Goal: Transaction & Acquisition: Purchase product/service

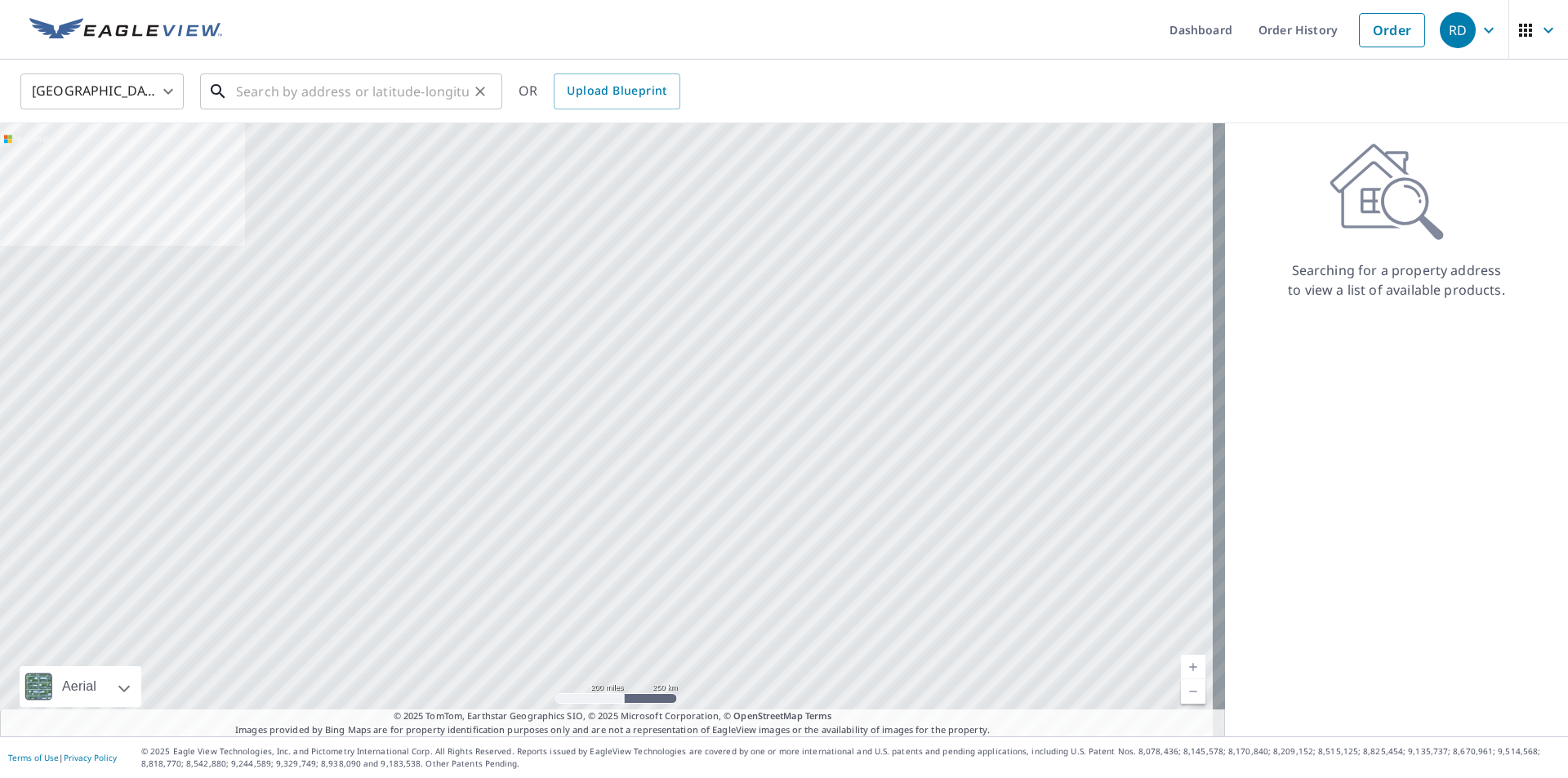
click at [353, 88] on input "text" at bounding box center [352, 91] width 233 height 45
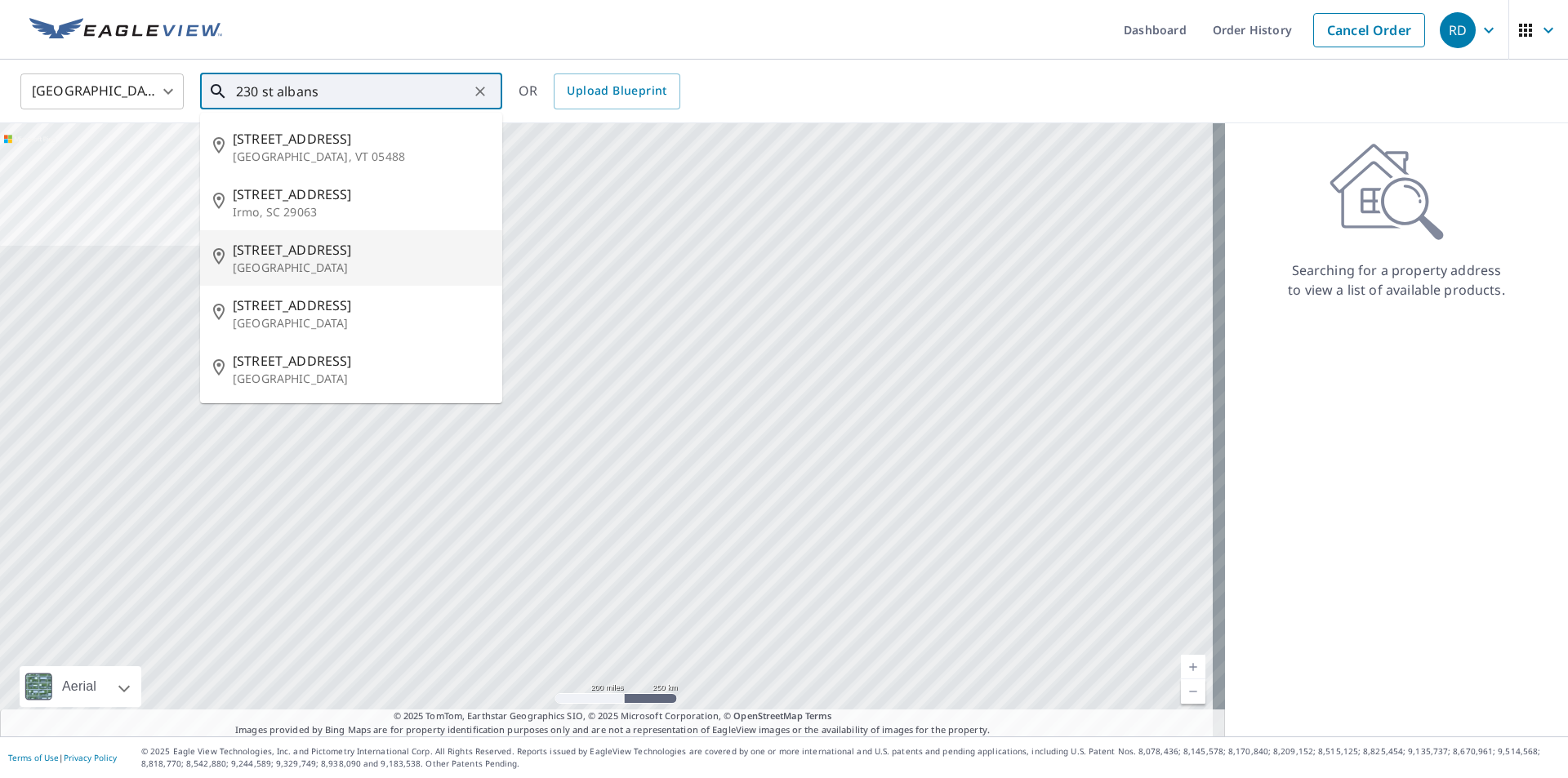
click at [304, 251] on span "[STREET_ADDRESS]" at bounding box center [361, 250] width 257 height 20
type input "[STREET_ADDRESS]"
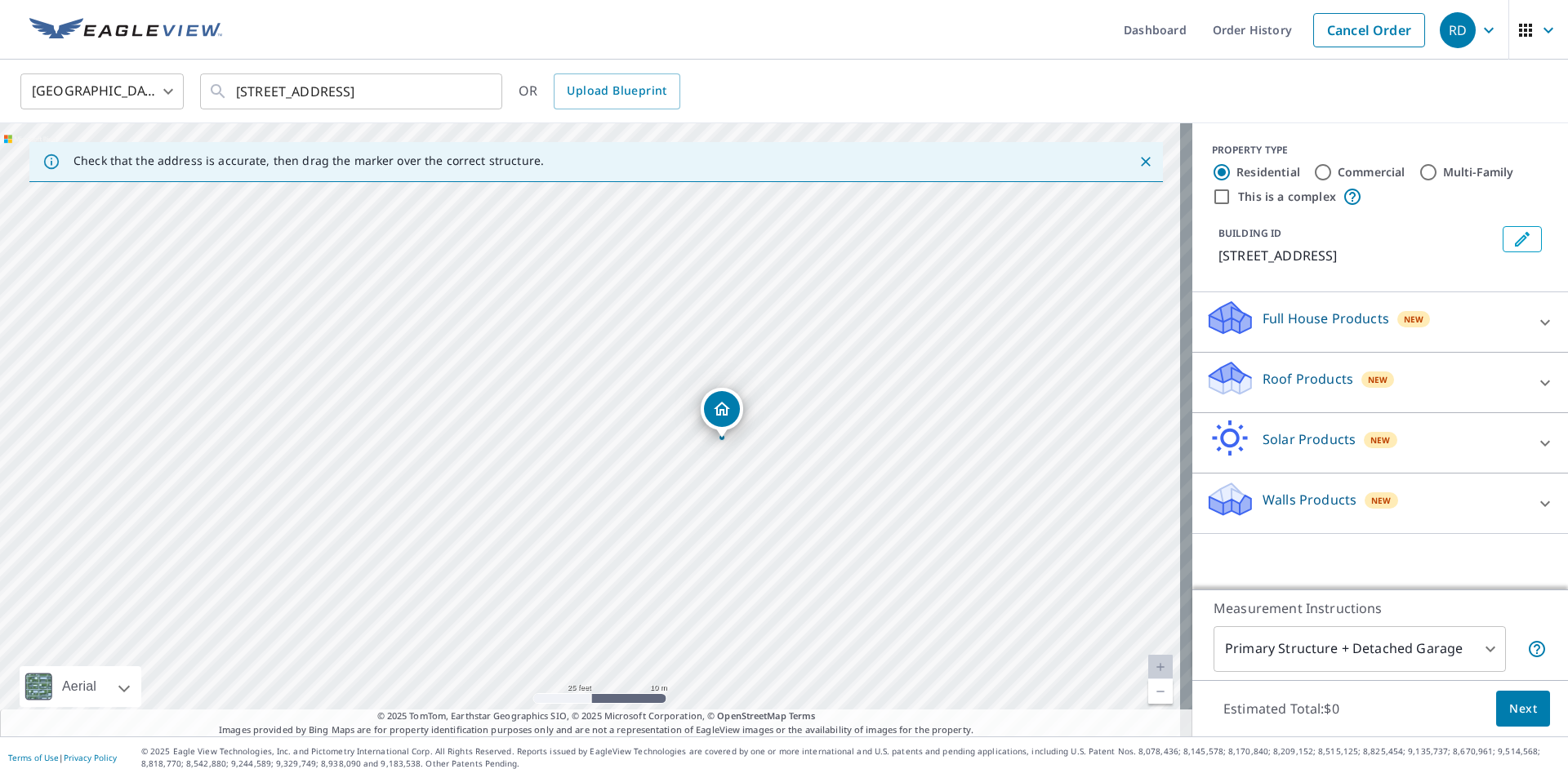
click at [1323, 375] on p "Roof Products" at bounding box center [1307, 379] width 90 height 20
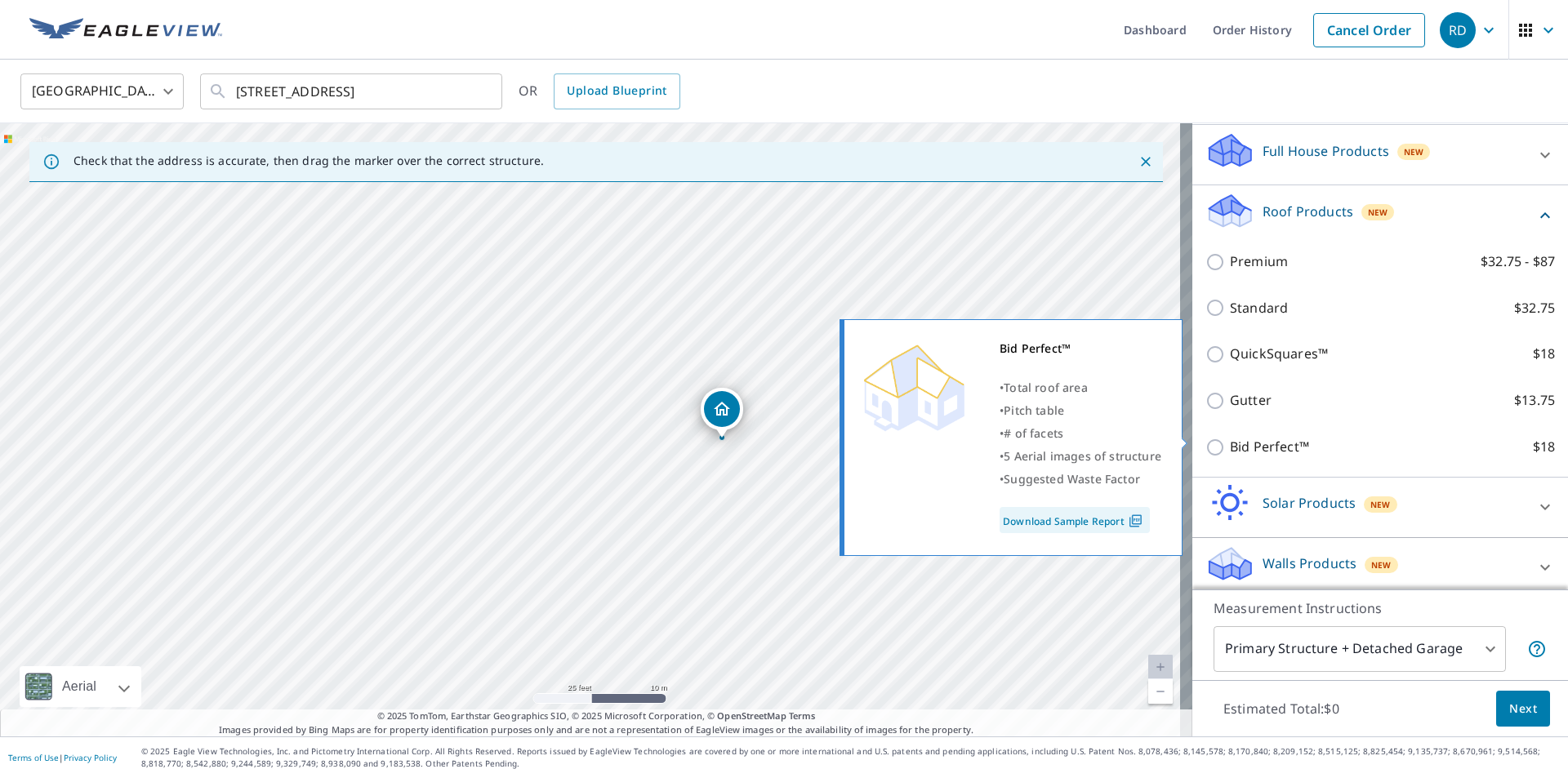
scroll to position [176, 0]
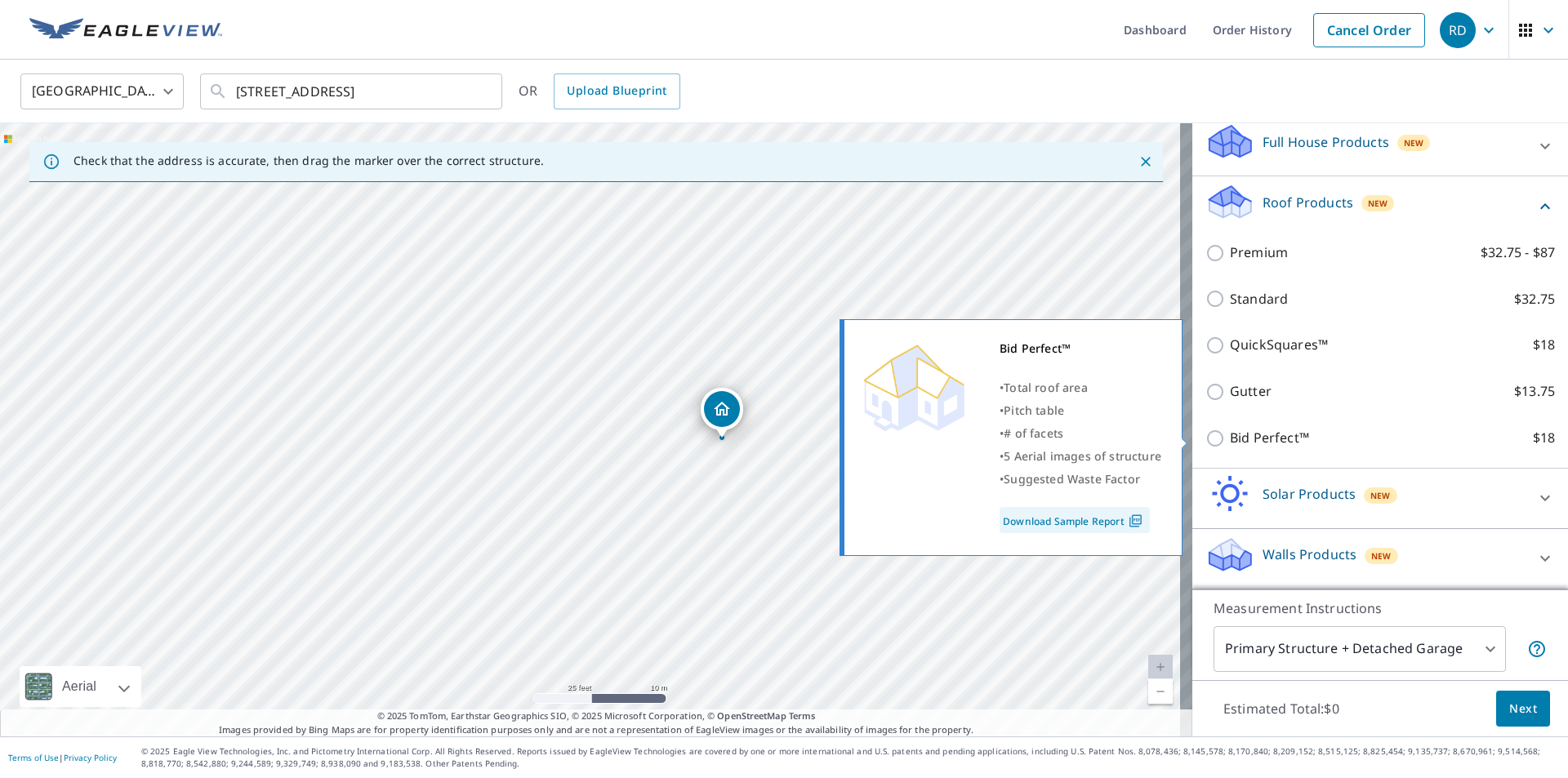
click at [1205, 439] on input "Bid Perfect™ $18" at bounding box center [1217, 439] width 25 height 20
checkbox input "true"
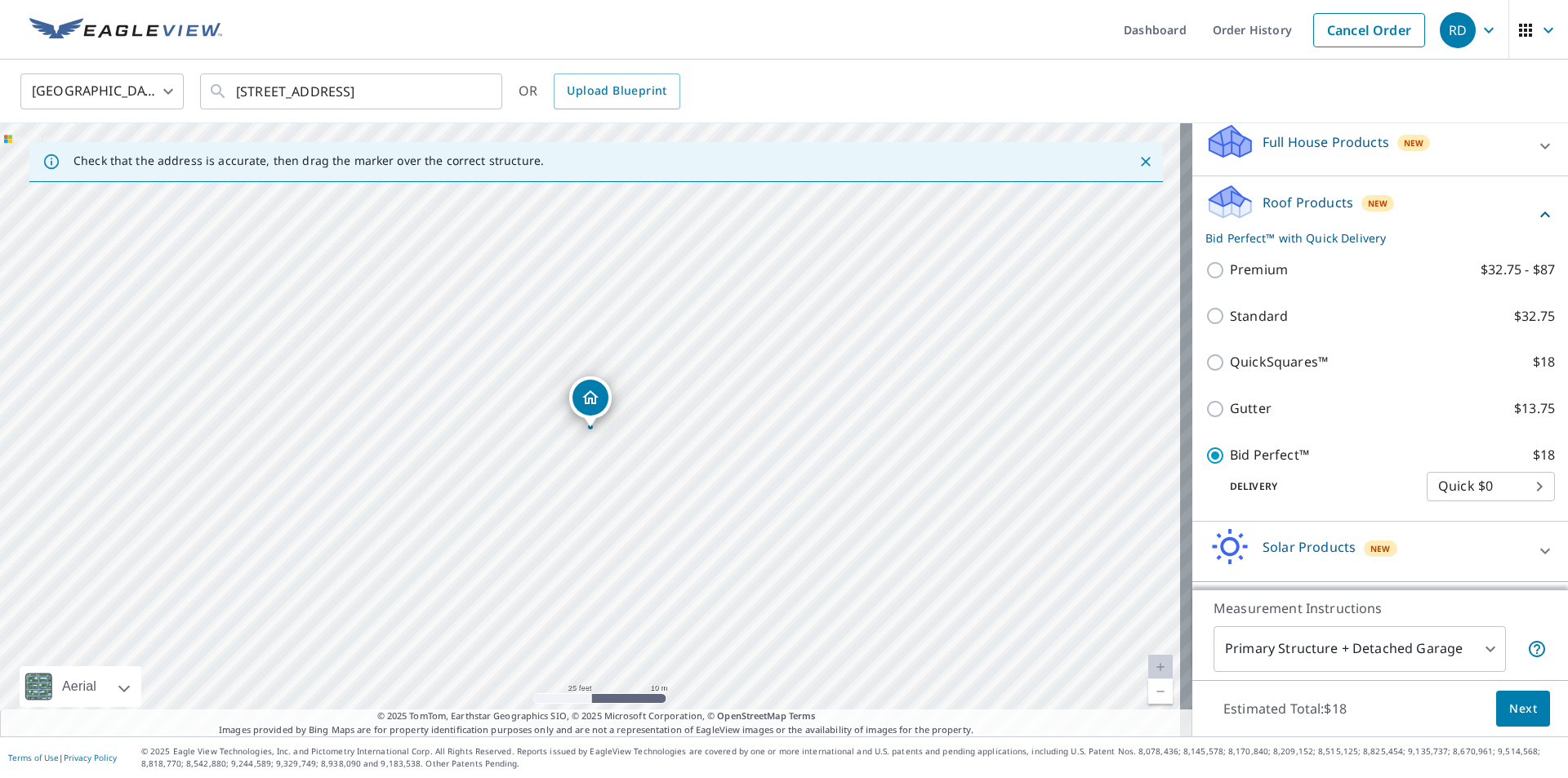
click at [1512, 713] on span "Next" at bounding box center [1523, 709] width 28 height 21
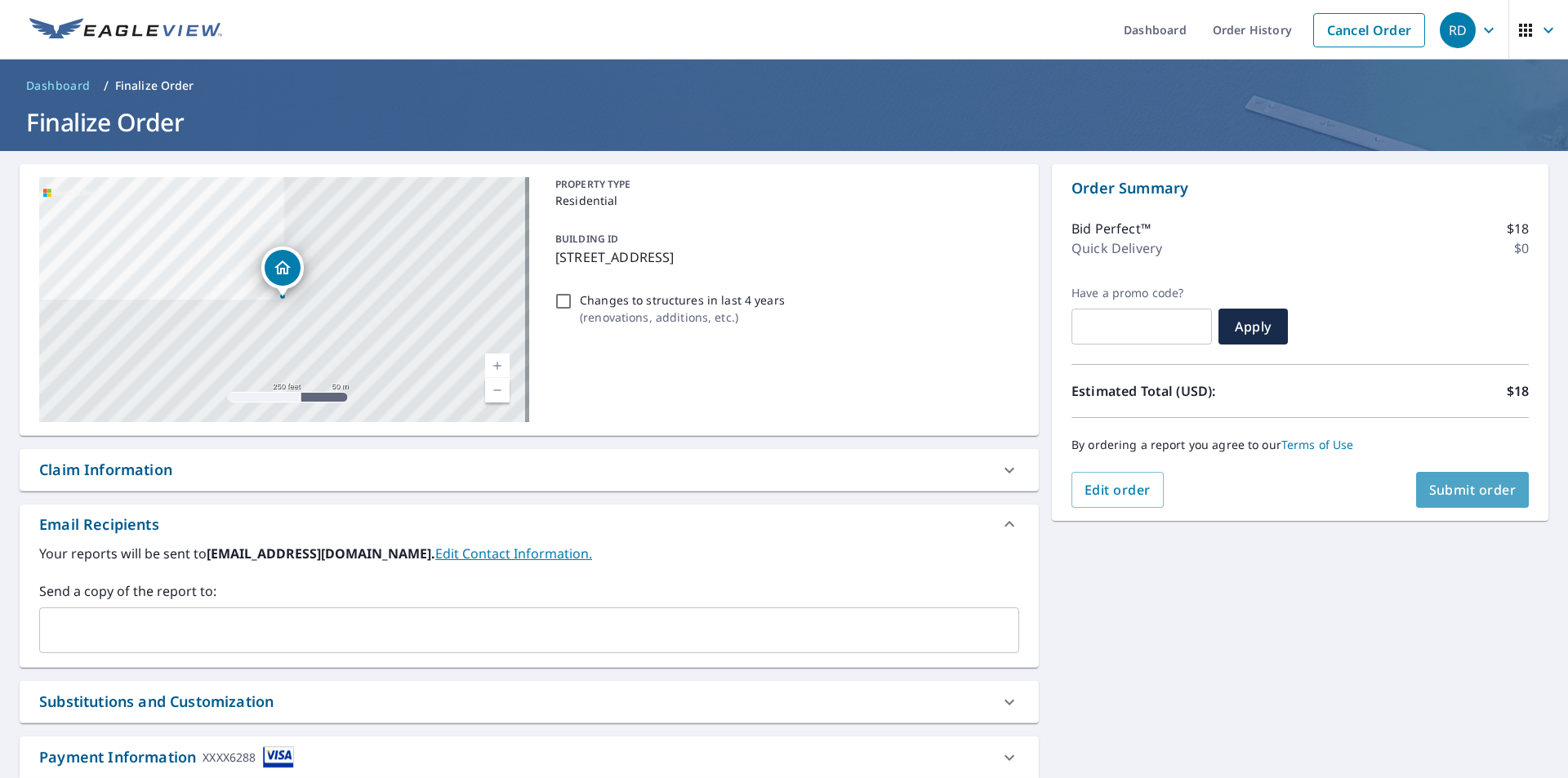
click at [1469, 488] on span "Submit order" at bounding box center [1473, 490] width 88 height 18
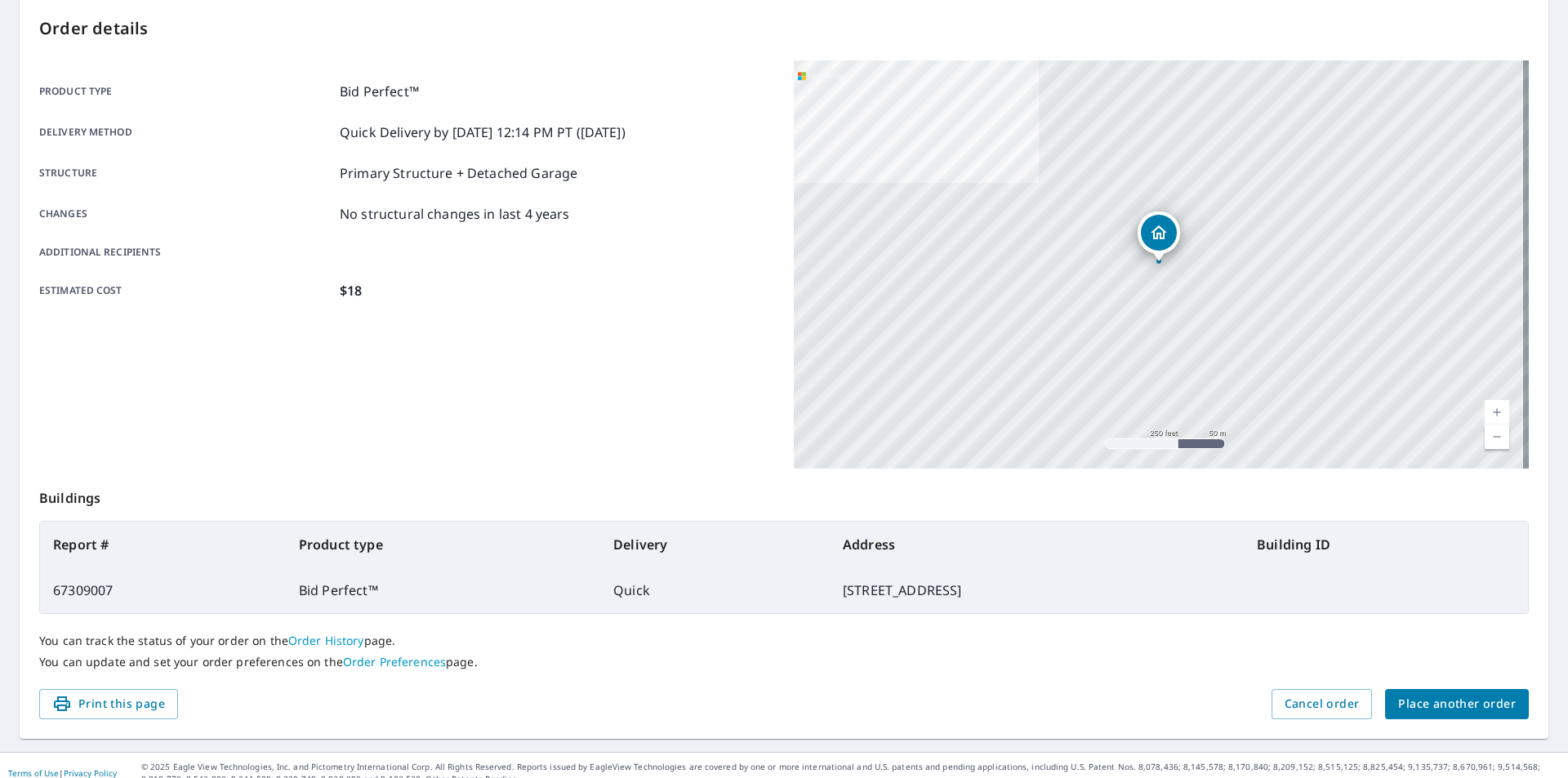
scroll to position [183, 0]
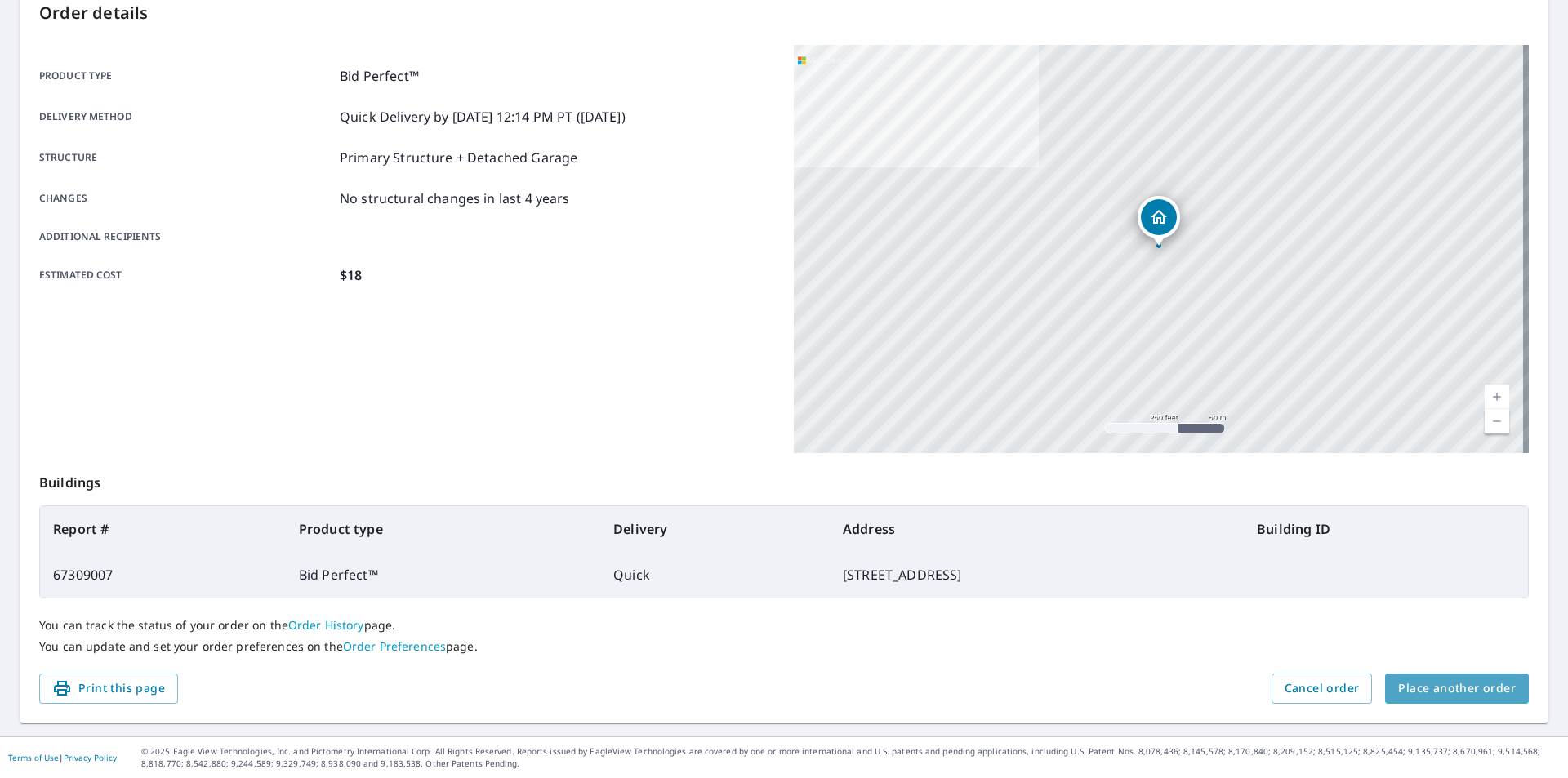
click at [1464, 690] on span "Place another order" at bounding box center [1457, 688] width 118 height 21
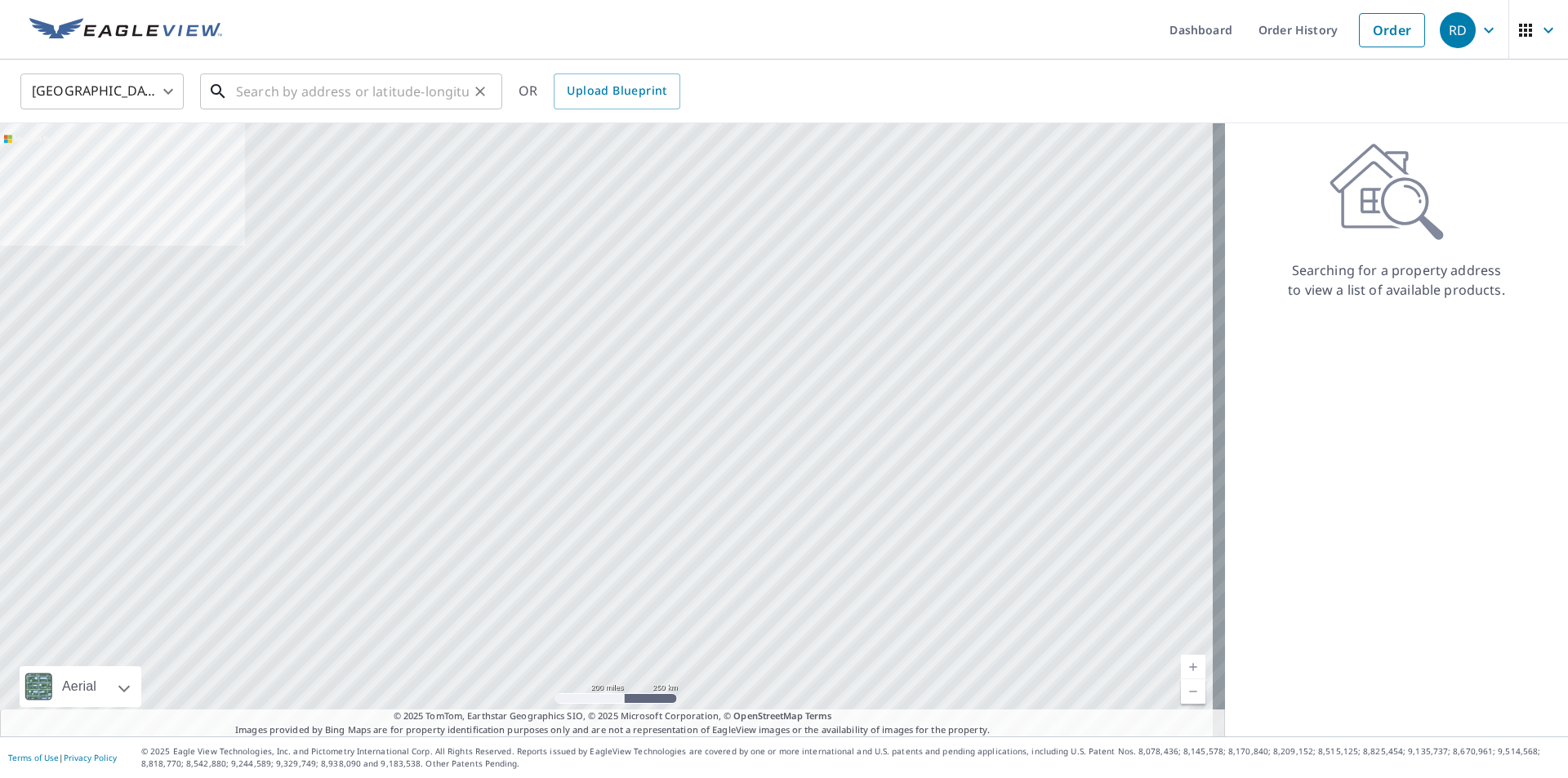
click at [315, 91] on input "text" at bounding box center [352, 91] width 233 height 45
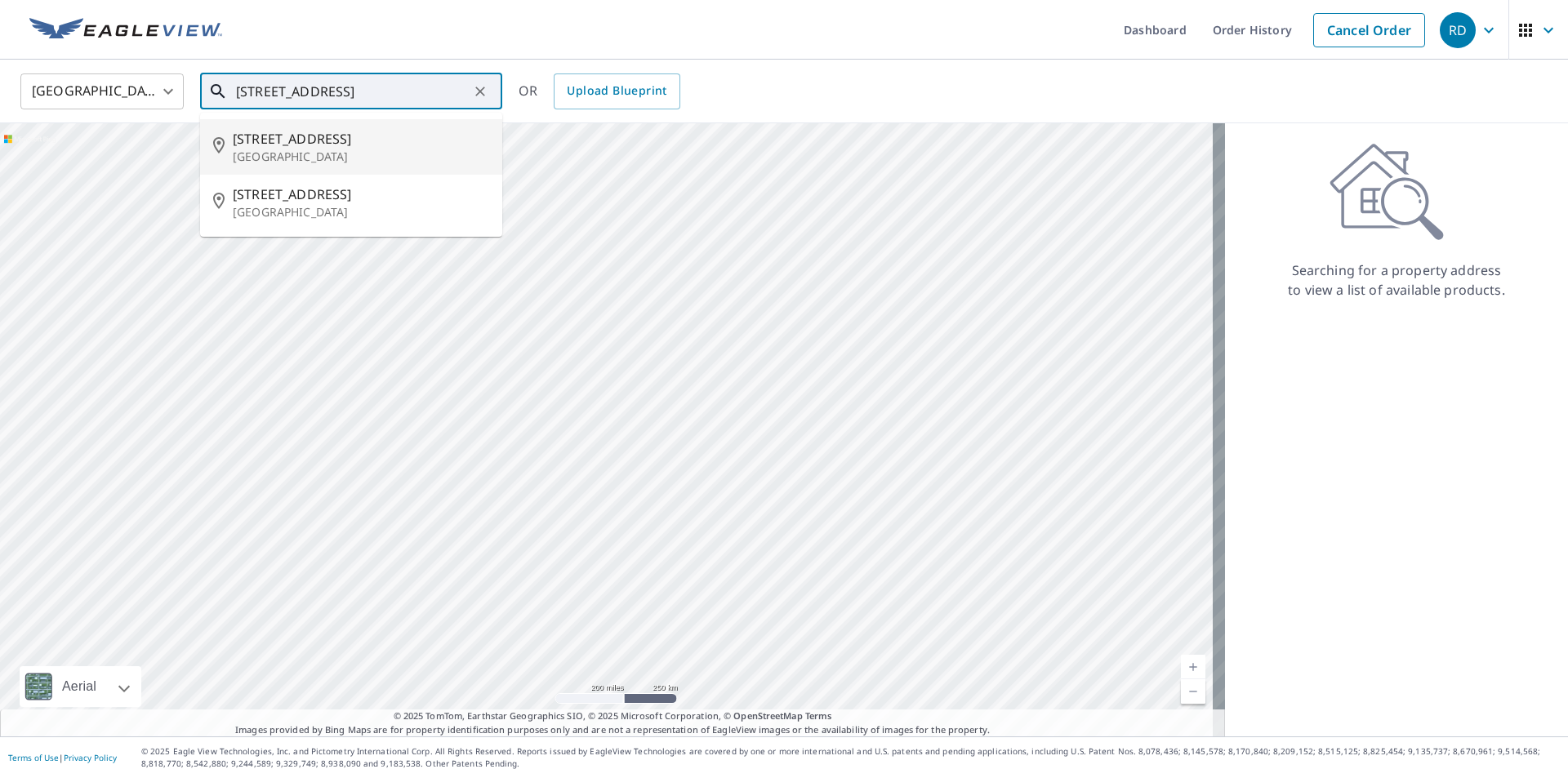
click at [315, 147] on span "[STREET_ADDRESS]" at bounding box center [361, 139] width 257 height 20
type input "[STREET_ADDRESS]"
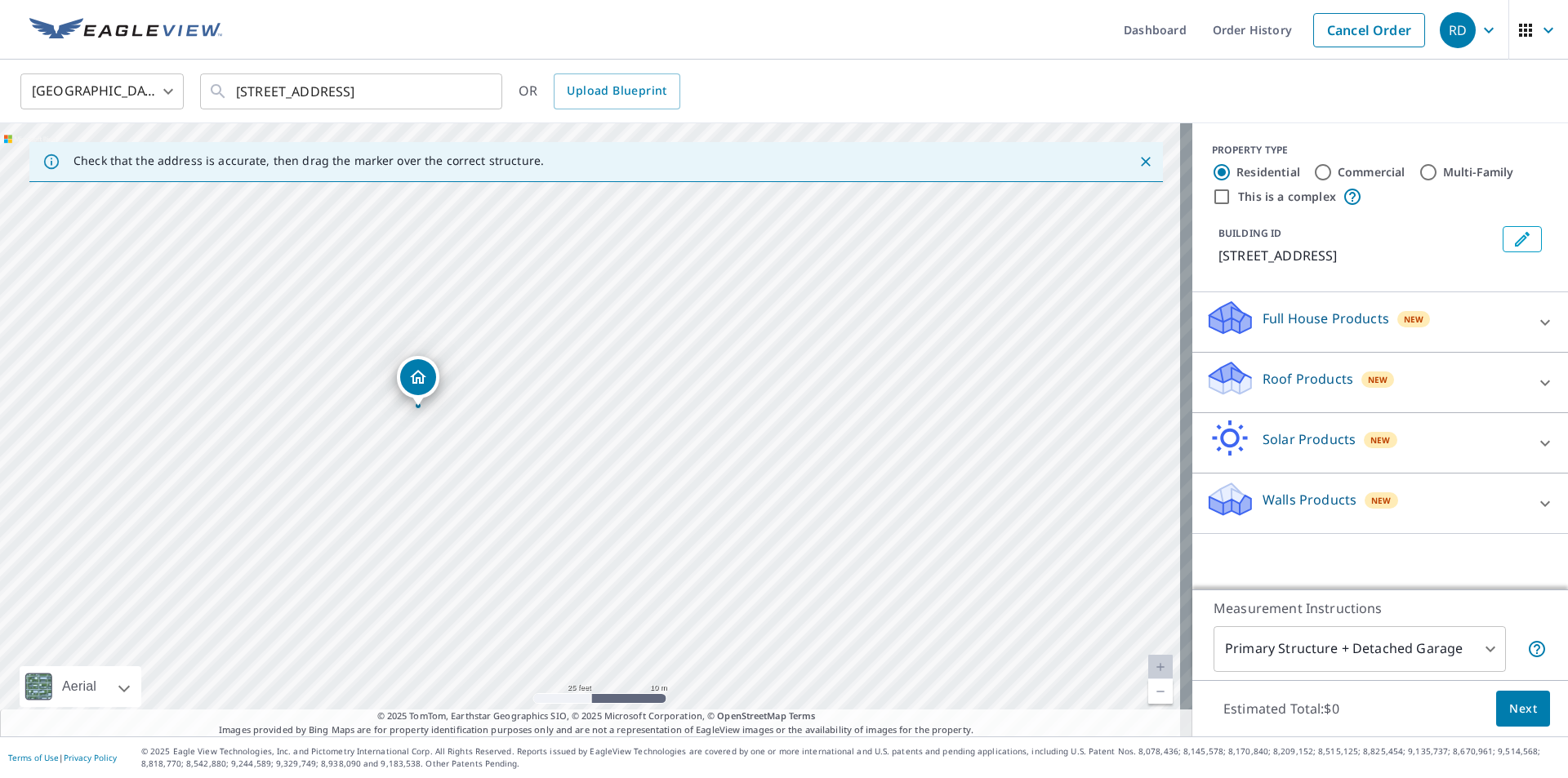
click at [1288, 375] on p "Roof Products" at bounding box center [1307, 379] width 90 height 20
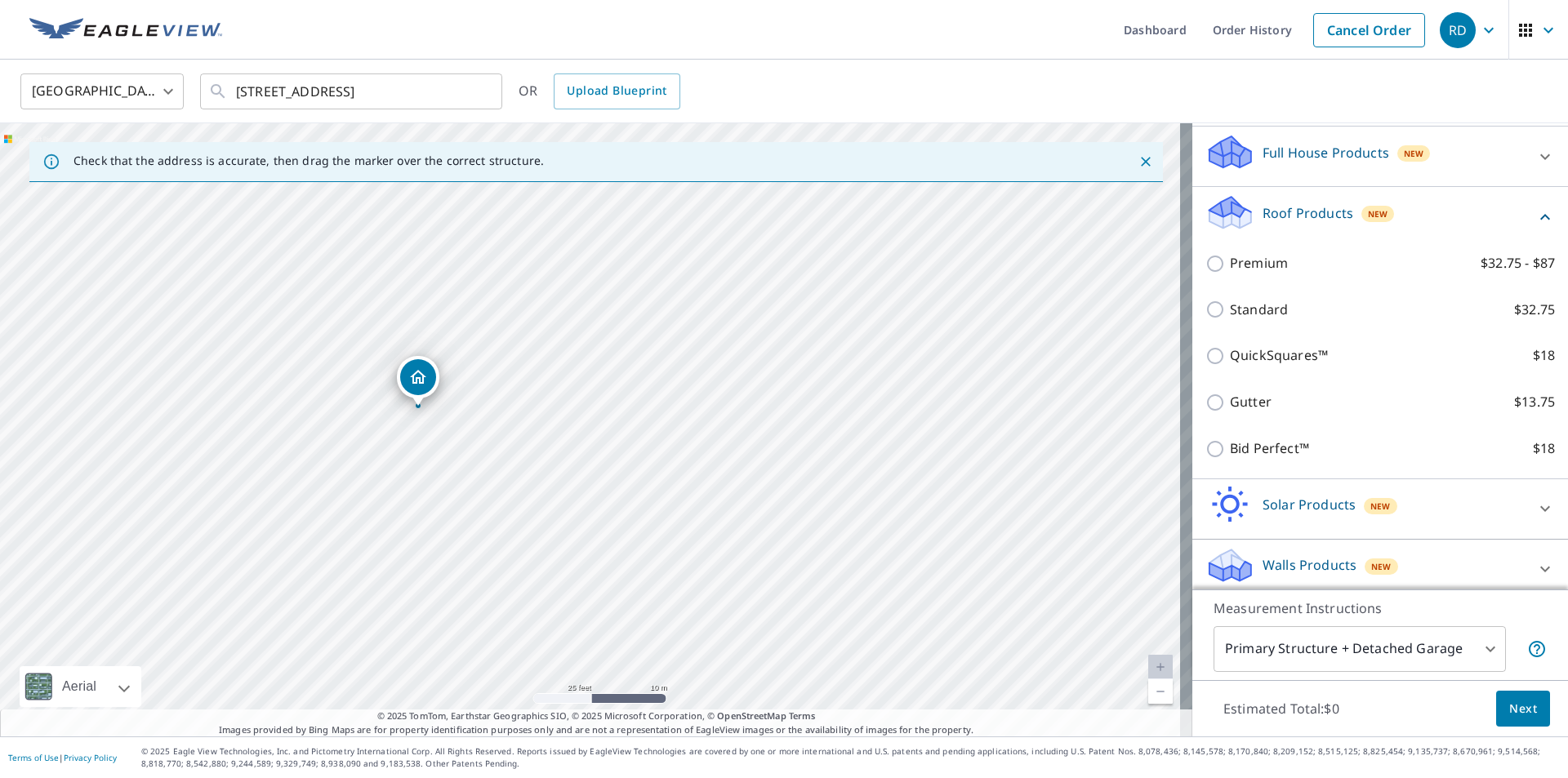
scroll to position [176, 0]
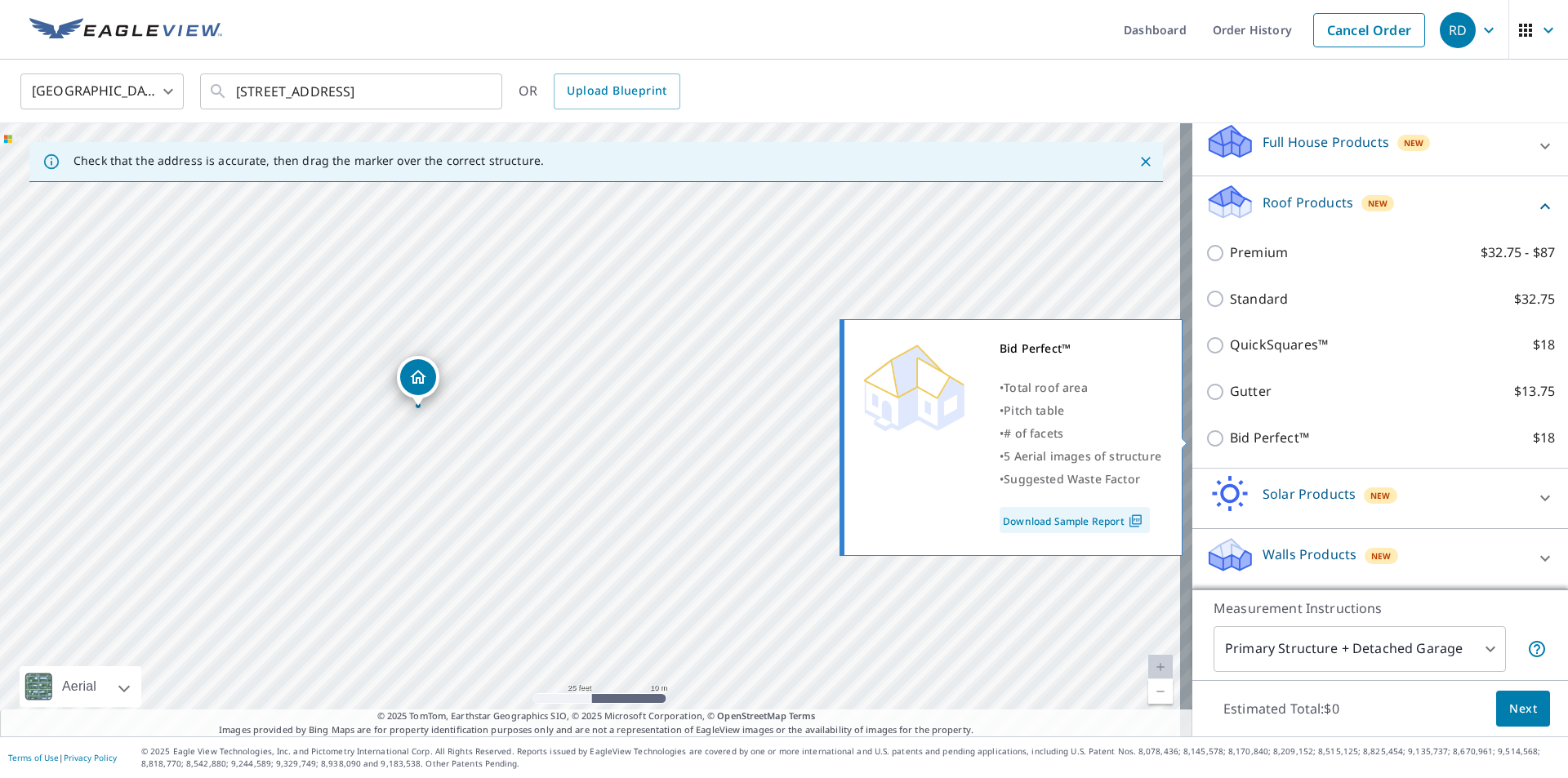
click at [1205, 439] on input "Bid Perfect™ $18" at bounding box center [1217, 439] width 25 height 20
checkbox input "true"
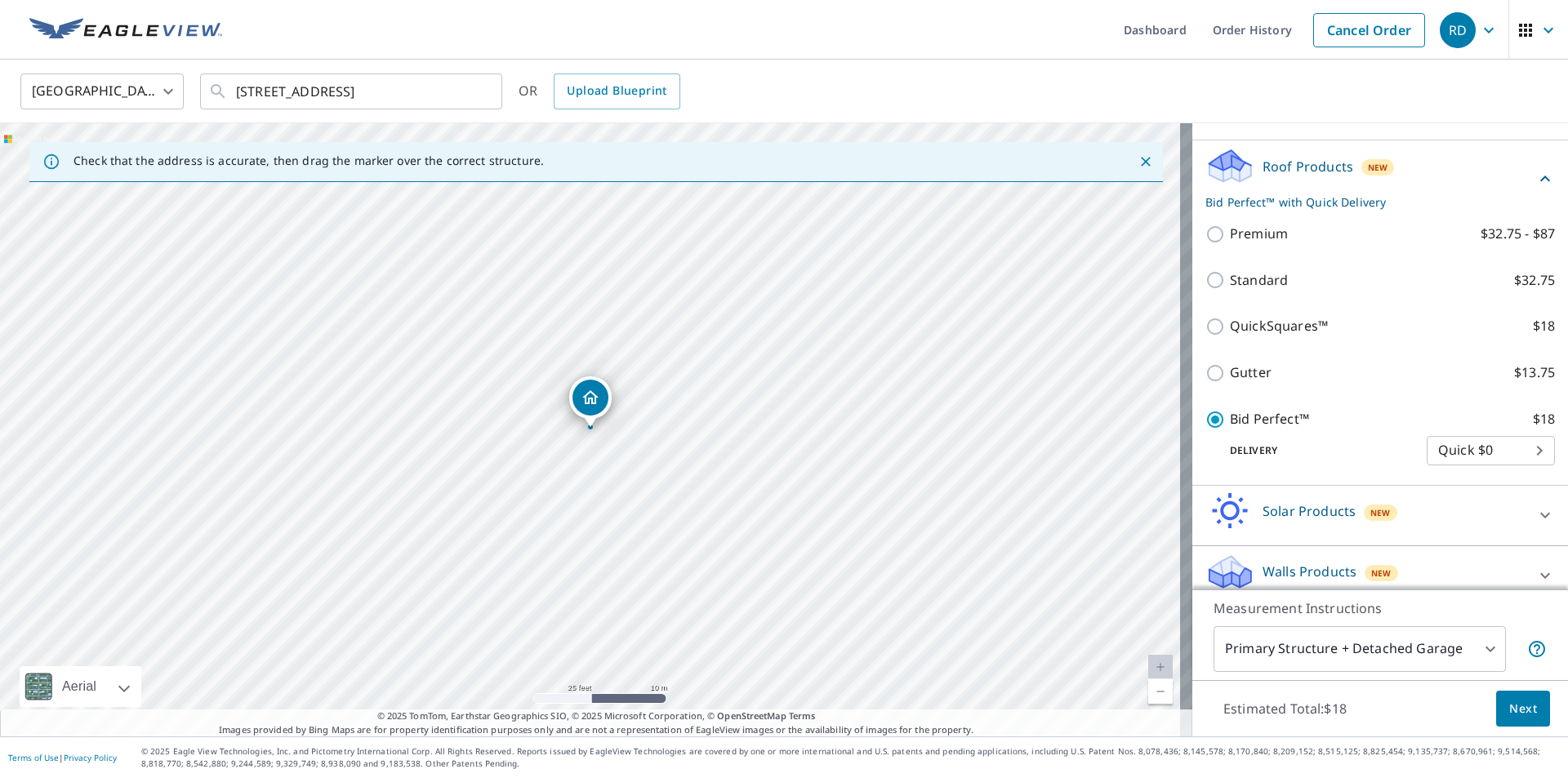
scroll to position [229, 0]
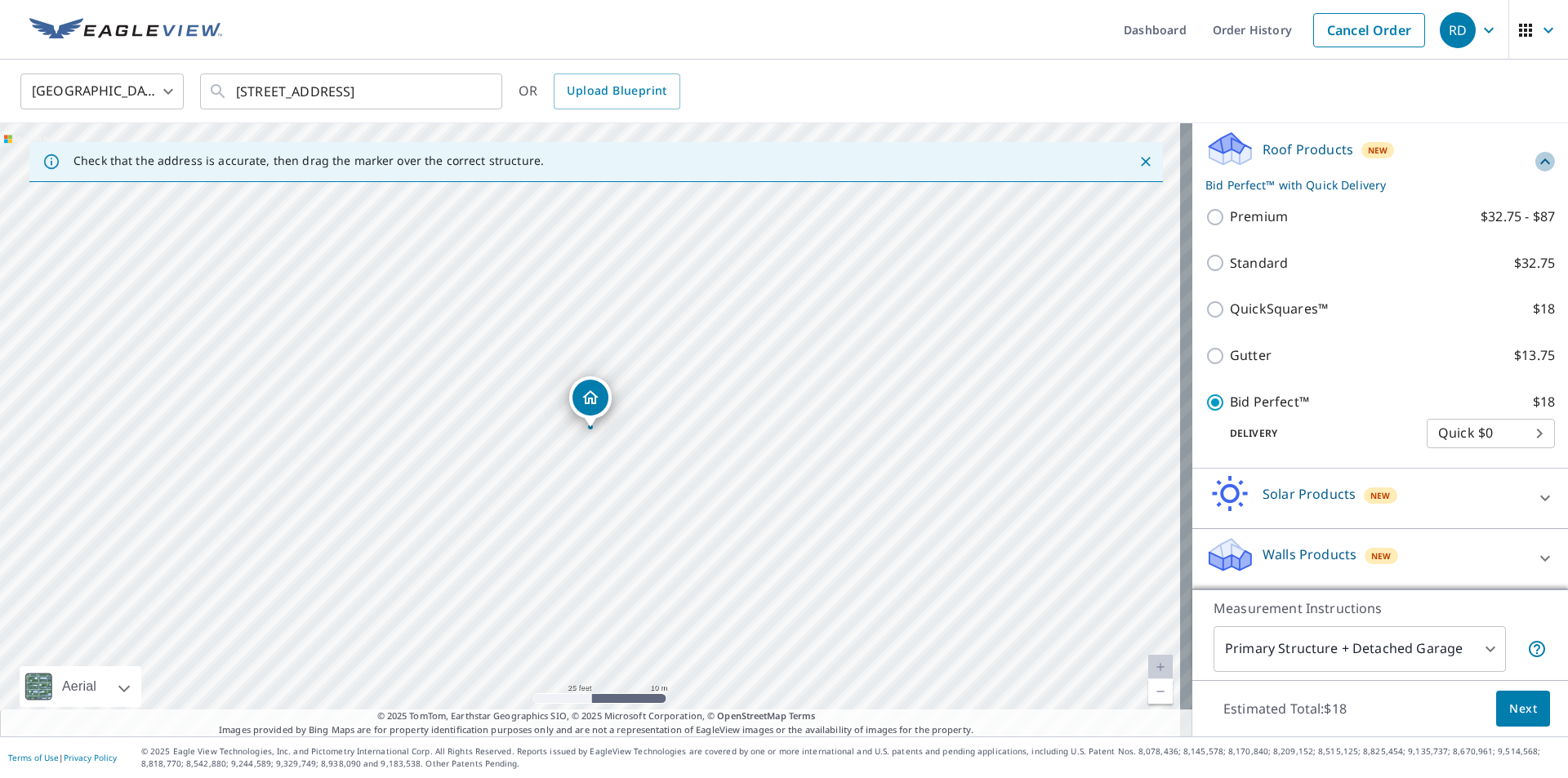
click at [1540, 161] on icon at bounding box center [1545, 161] width 10 height 6
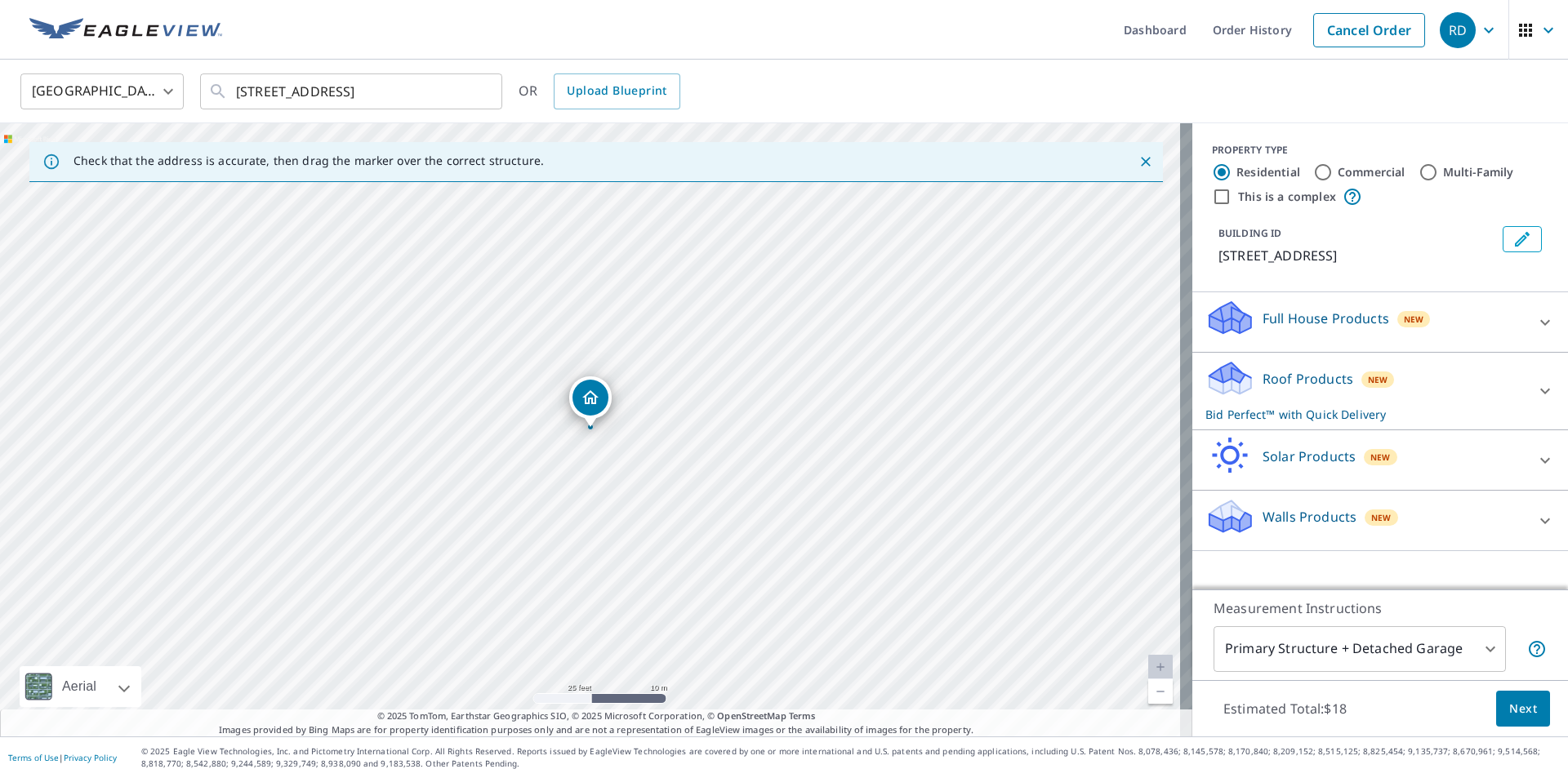
scroll to position [0, 0]
click at [1438, 387] on div "Roof Products New Bid Perfect™ with Quick Delivery" at bounding box center [1364, 390] width 320 height 64
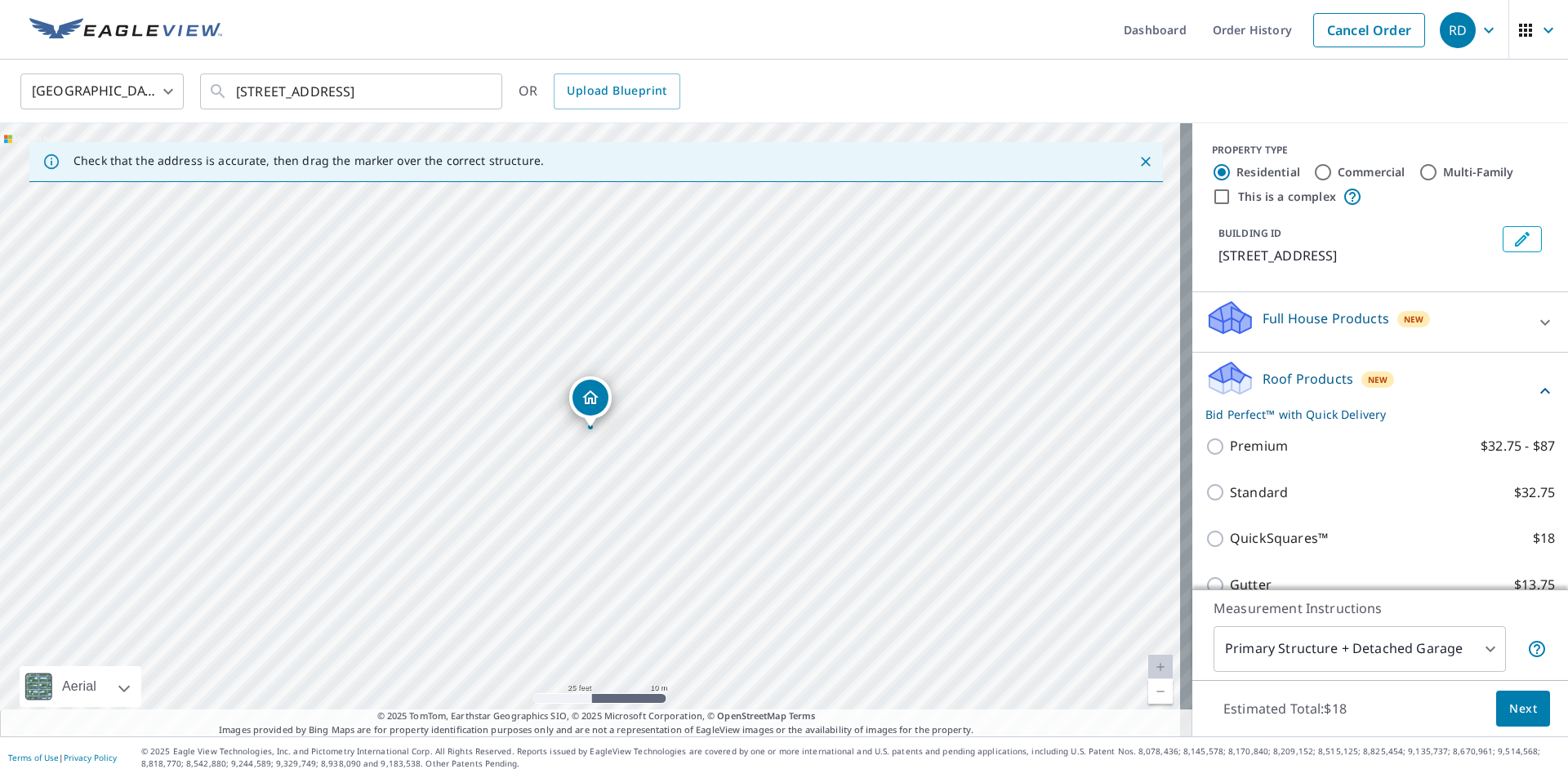
scroll to position [229, 0]
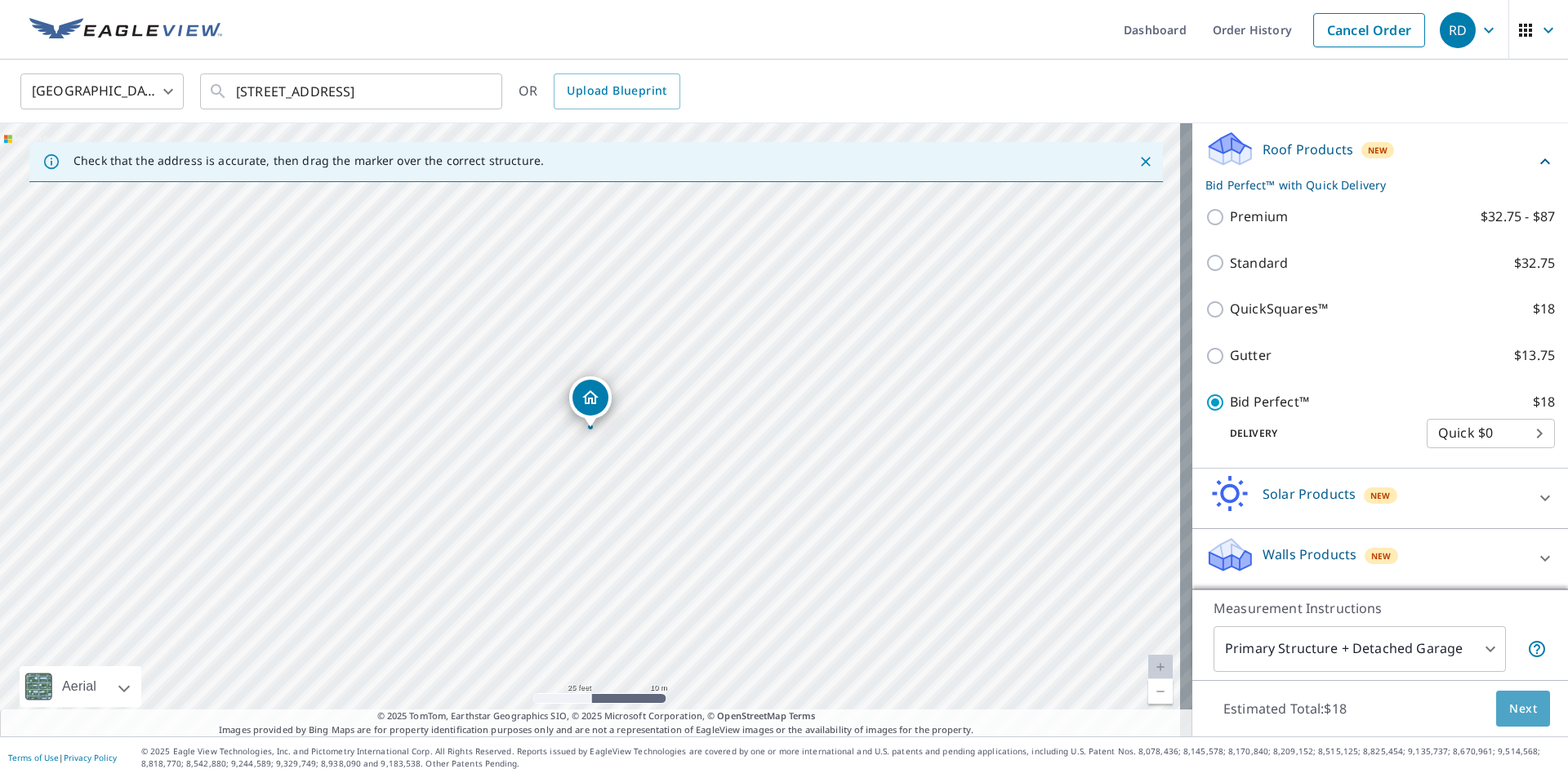
click at [1509, 709] on span "Next" at bounding box center [1523, 709] width 28 height 21
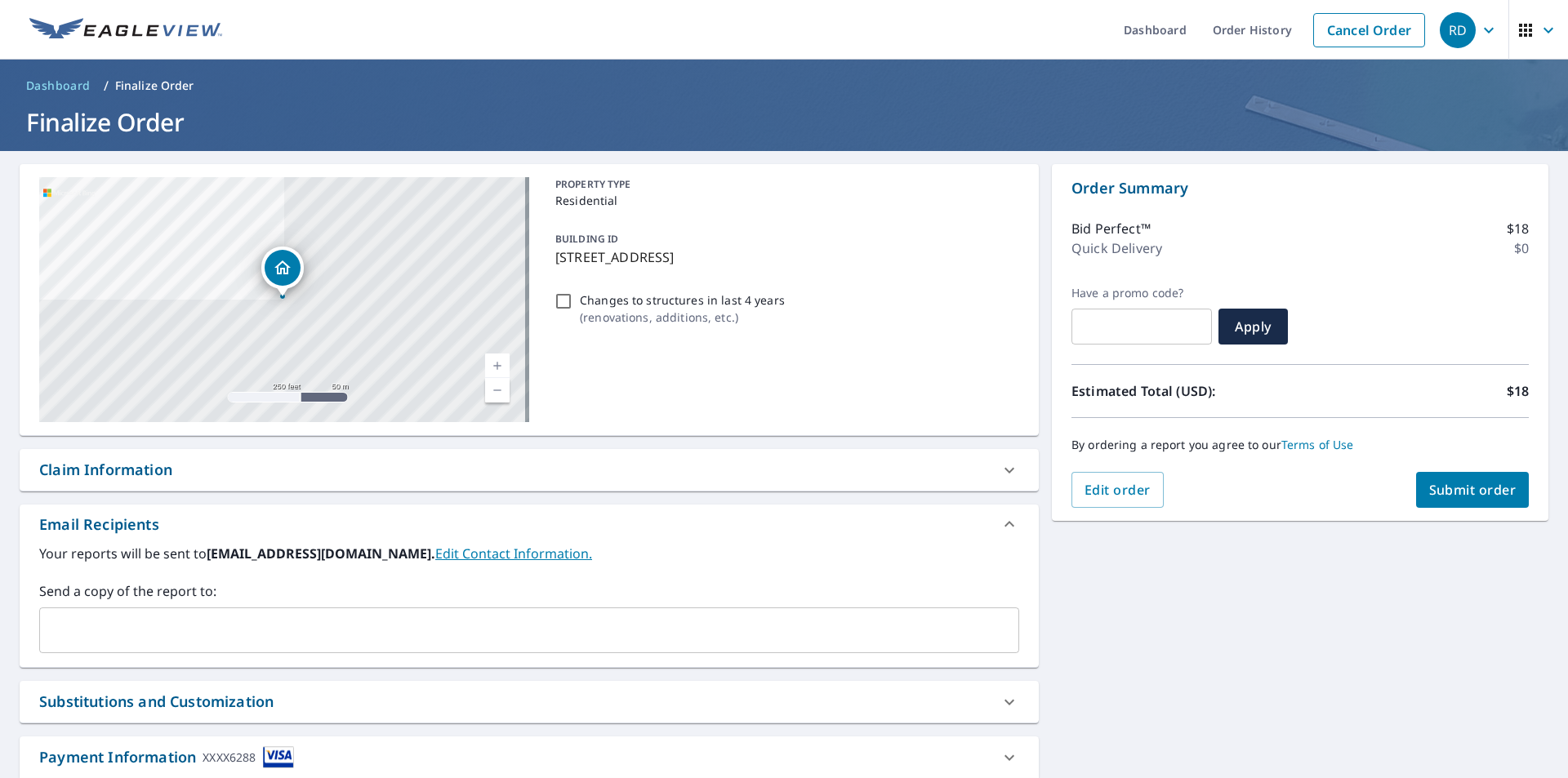
click at [1449, 495] on span "Submit order" at bounding box center [1473, 490] width 88 height 18
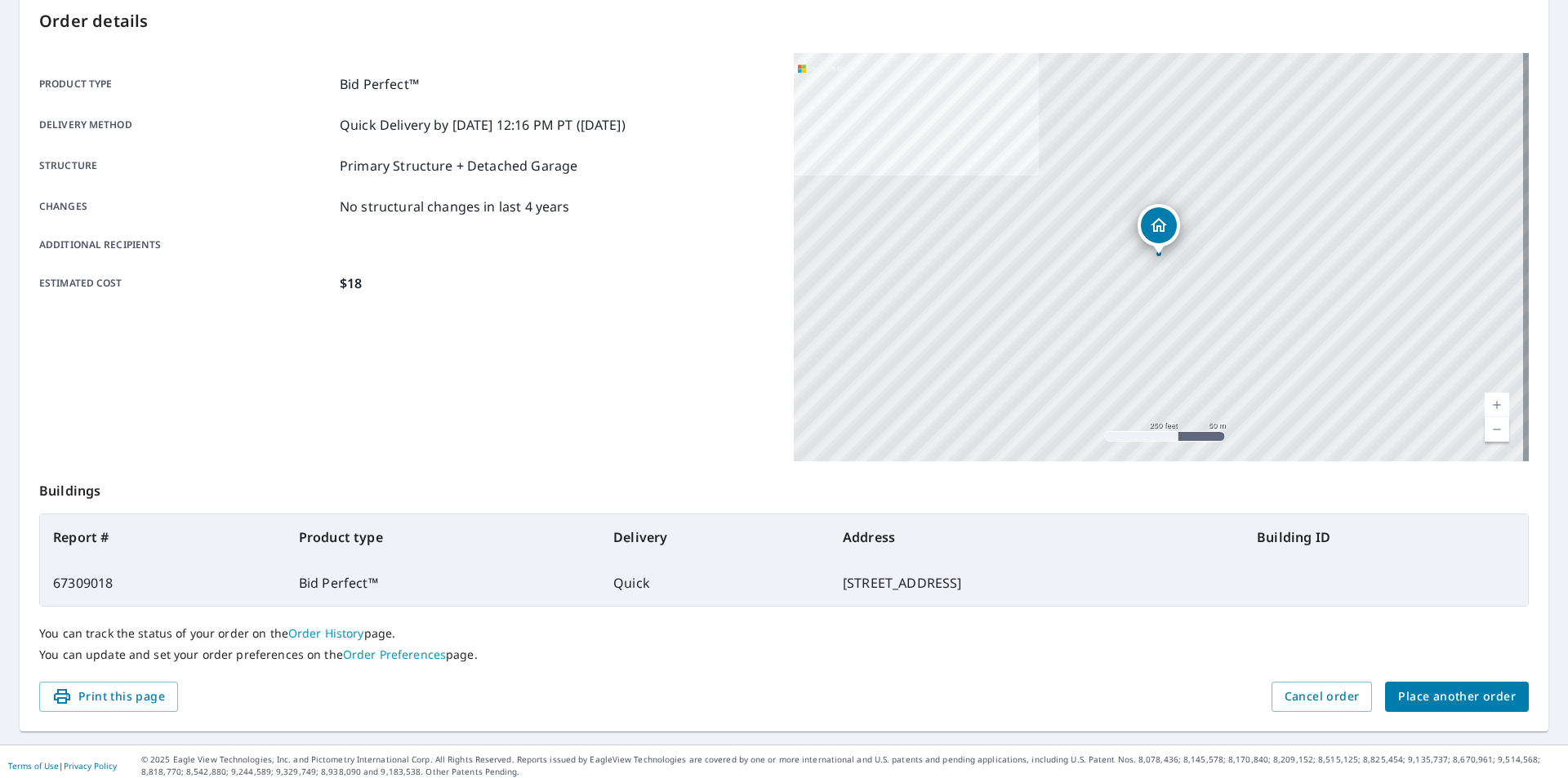
scroll to position [183, 0]
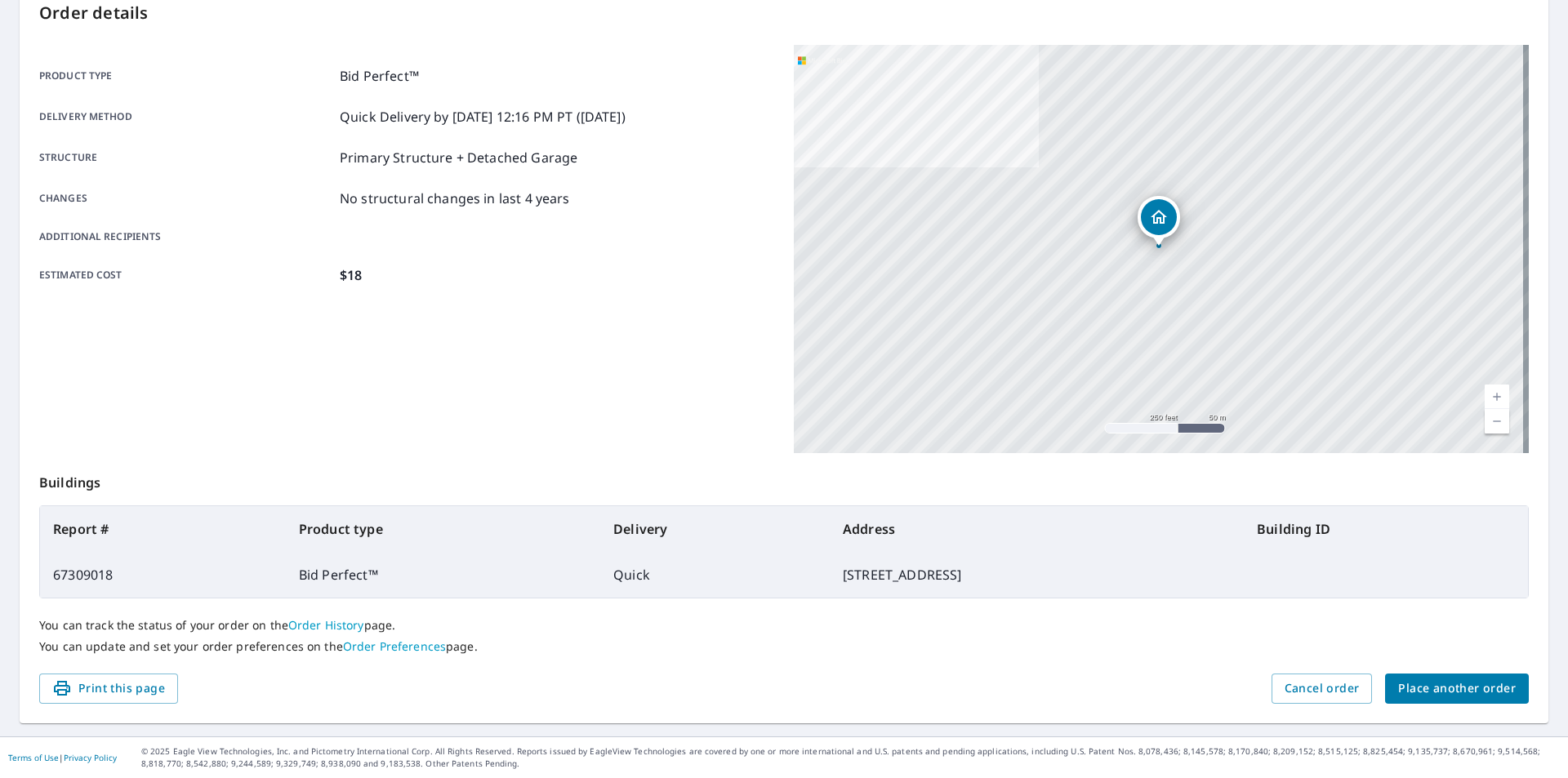
click at [1473, 691] on span "Place another order" at bounding box center [1457, 688] width 118 height 21
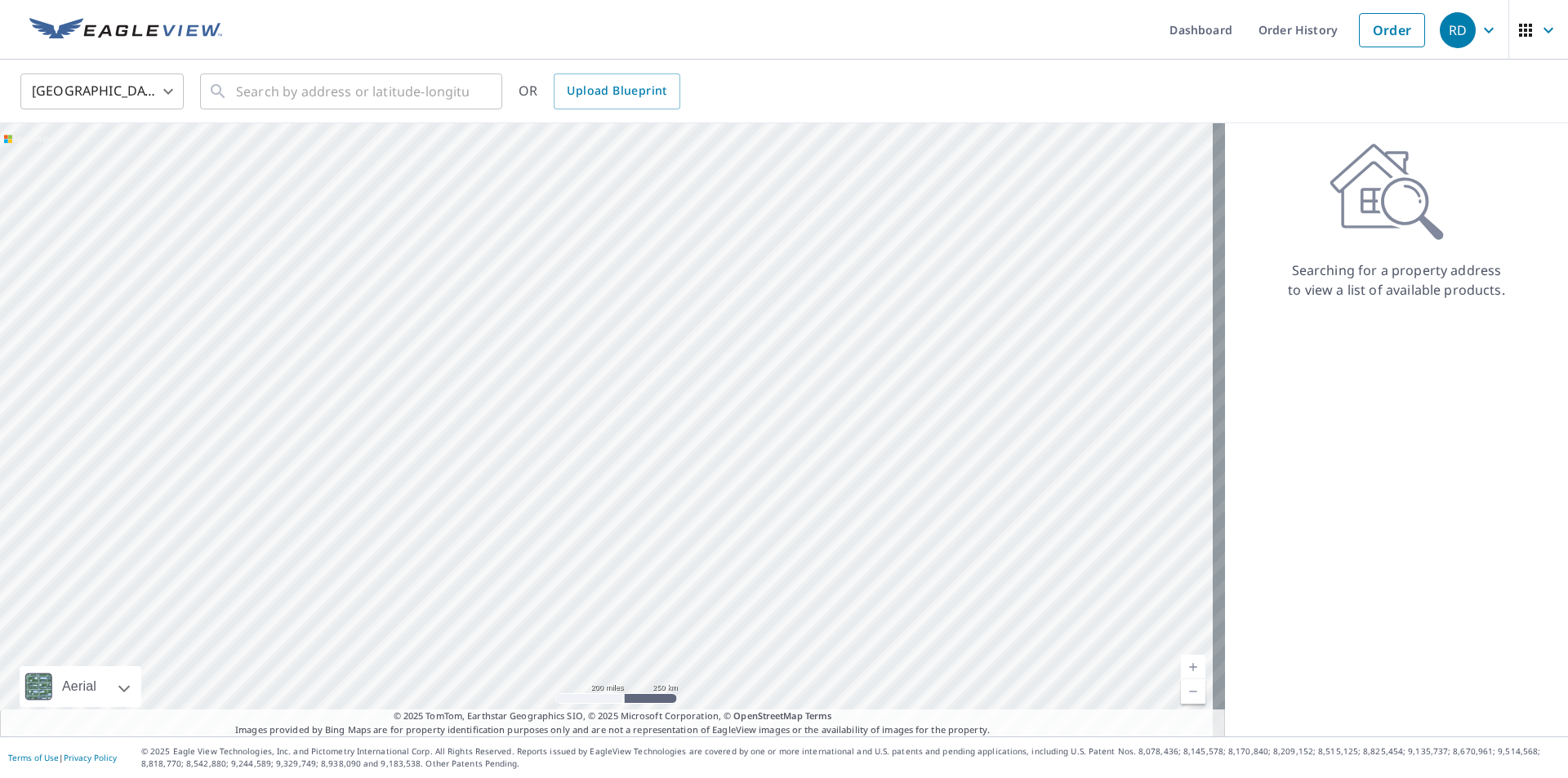
click at [1478, 31] on icon "button" at bounding box center [1488, 30] width 20 height 20
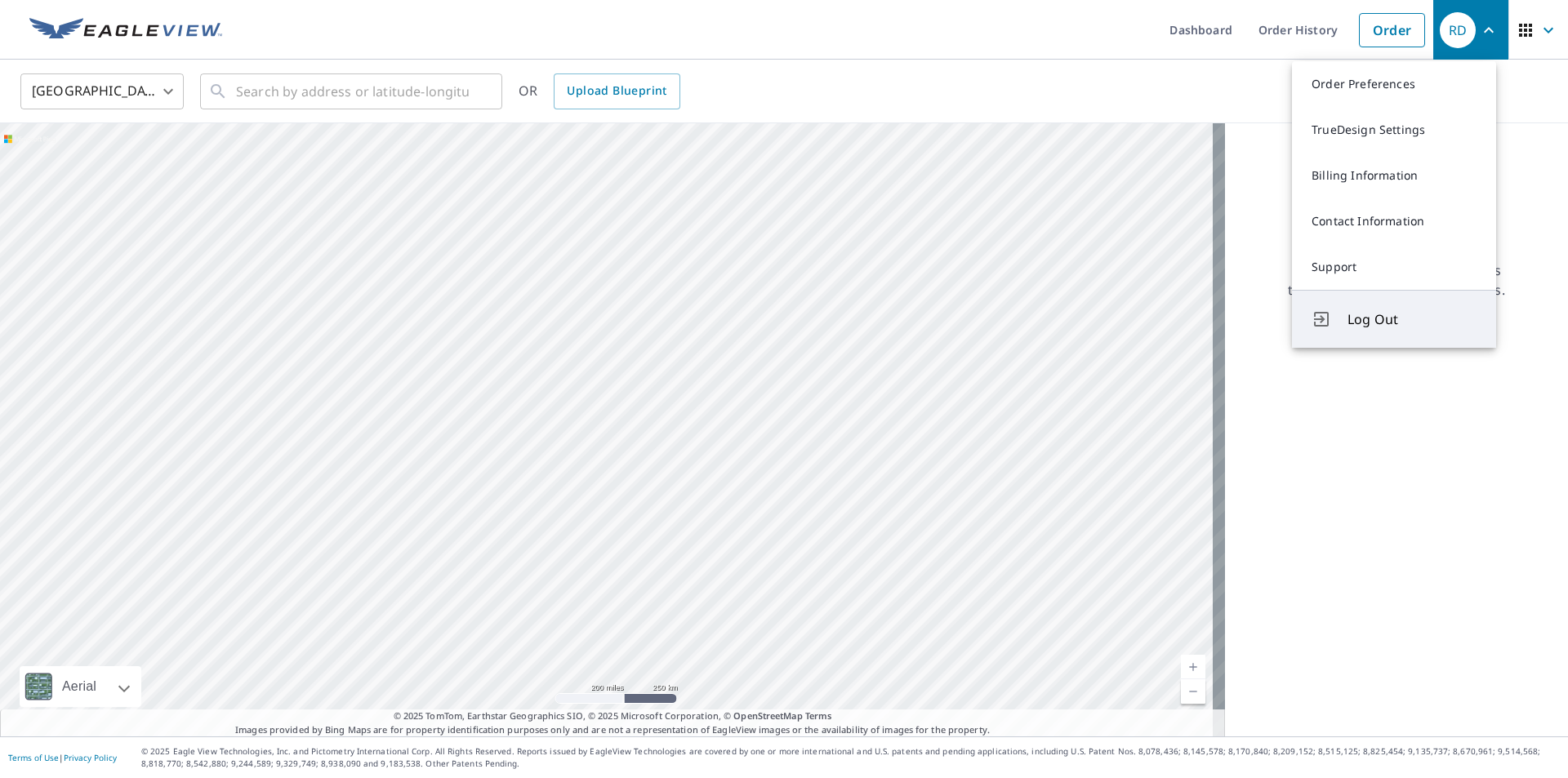
click at [1375, 315] on span "Log Out" at bounding box center [1412, 320] width 129 height 20
